Goal: Browse casually

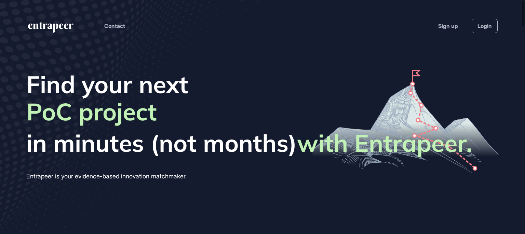
click at [266, 78] on span "Find your next" at bounding box center [249, 84] width 446 height 29
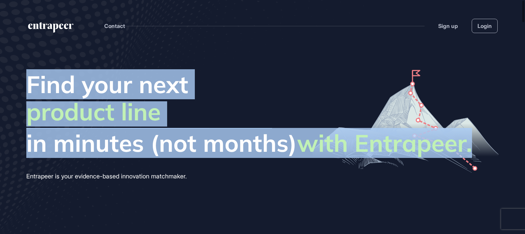
drag, startPoint x: 473, startPoint y: 148, endPoint x: 31, endPoint y: 82, distance: 447.5
click at [31, 82] on div "Find your next business opportunity startup partner revenue stream product line…" at bounding box center [262, 126] width 472 height 112
copy h1 "Find your next business opportunity startup partner revenue stream product line…"
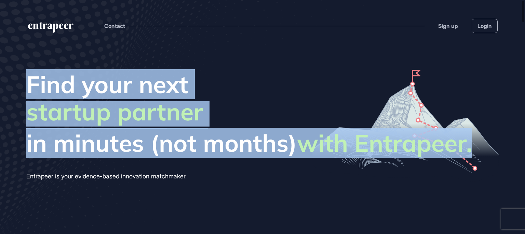
click at [279, 81] on span "Find your next" at bounding box center [249, 84] width 446 height 29
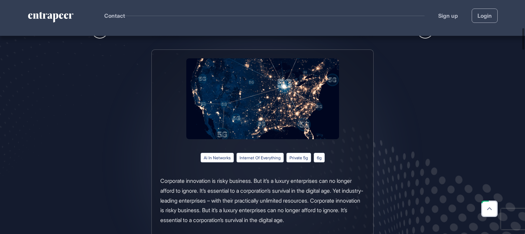
scroll to position [300, 0]
